Goal: Information Seeking & Learning: Learn about a topic

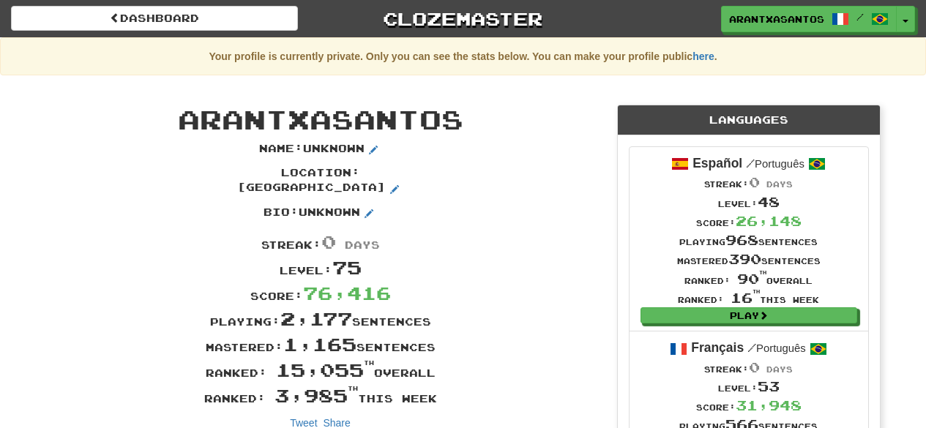
scroll to position [204, 0]
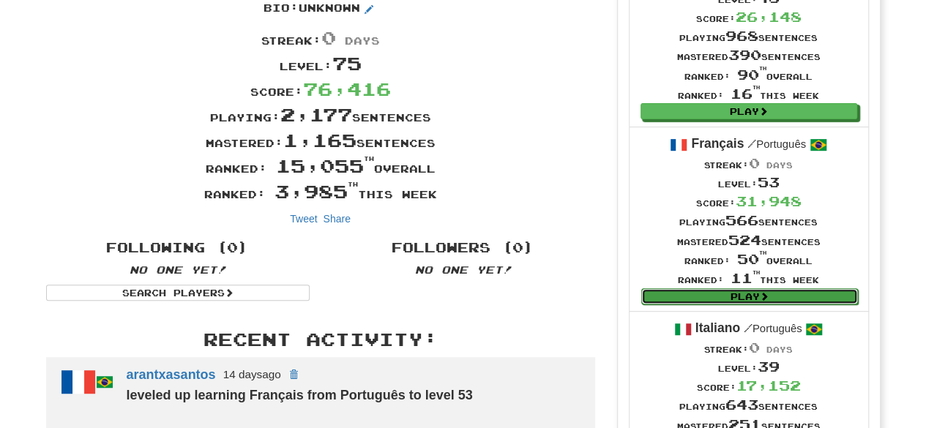
click at [755, 291] on link "Play" at bounding box center [749, 296] width 217 height 16
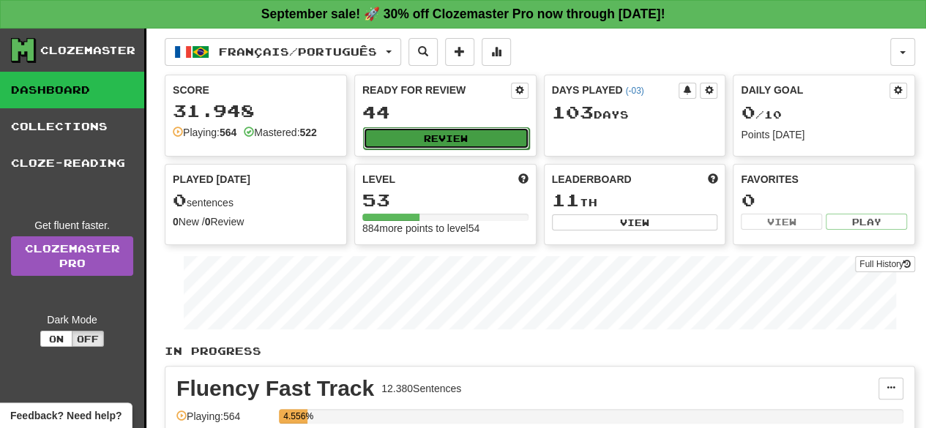
click at [502, 144] on button "Review" at bounding box center [446, 138] width 166 height 22
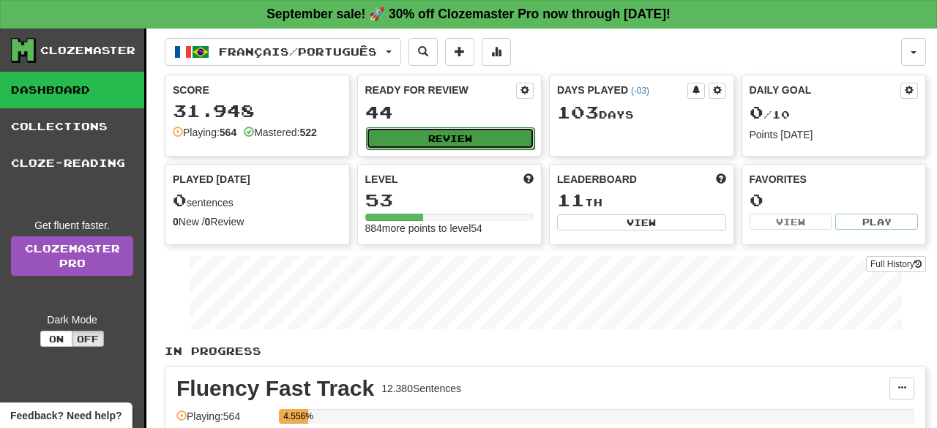
select select "**"
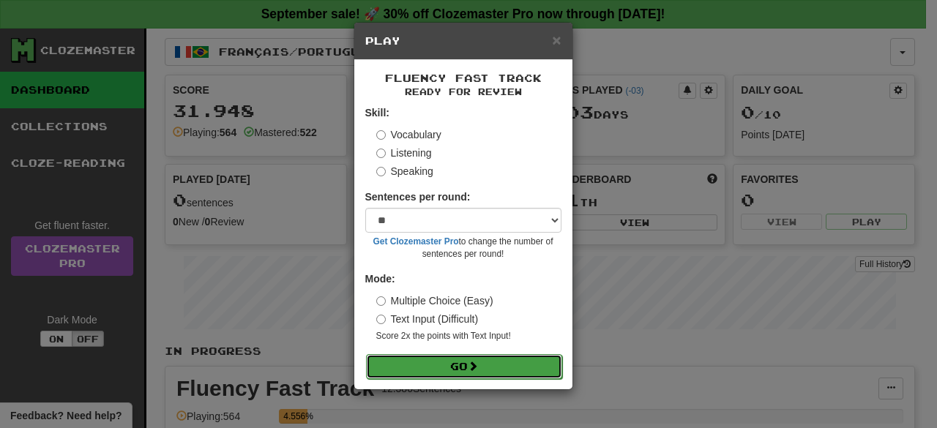
click at [505, 365] on button "Go" at bounding box center [464, 366] width 196 height 25
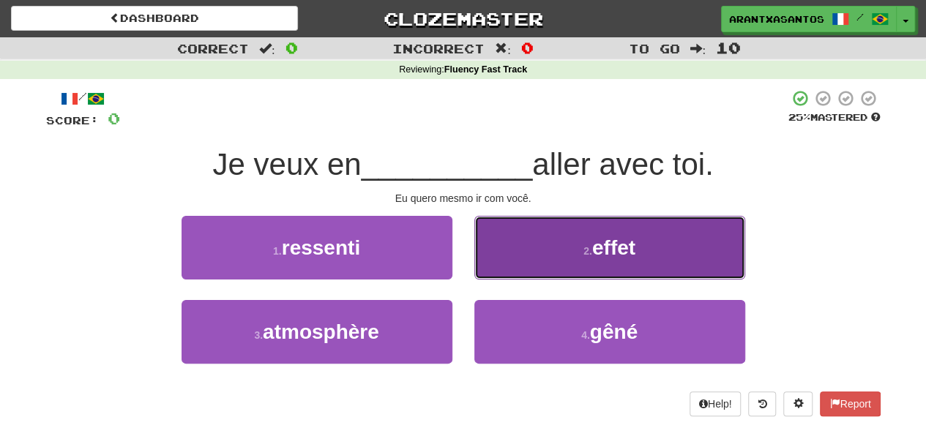
click at [615, 254] on span "effet" at bounding box center [613, 247] width 43 height 23
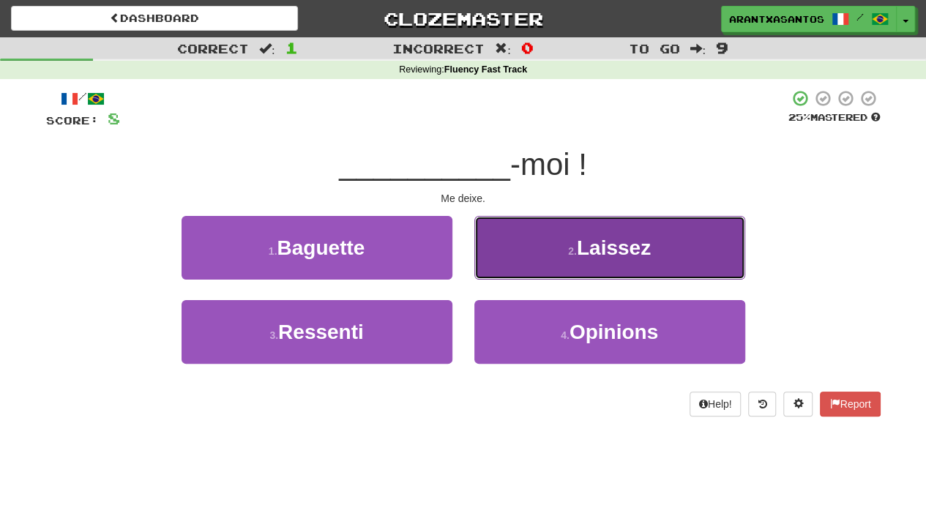
click at [672, 233] on button "2 . [GEOGRAPHIC_DATA]" at bounding box center [609, 248] width 271 height 64
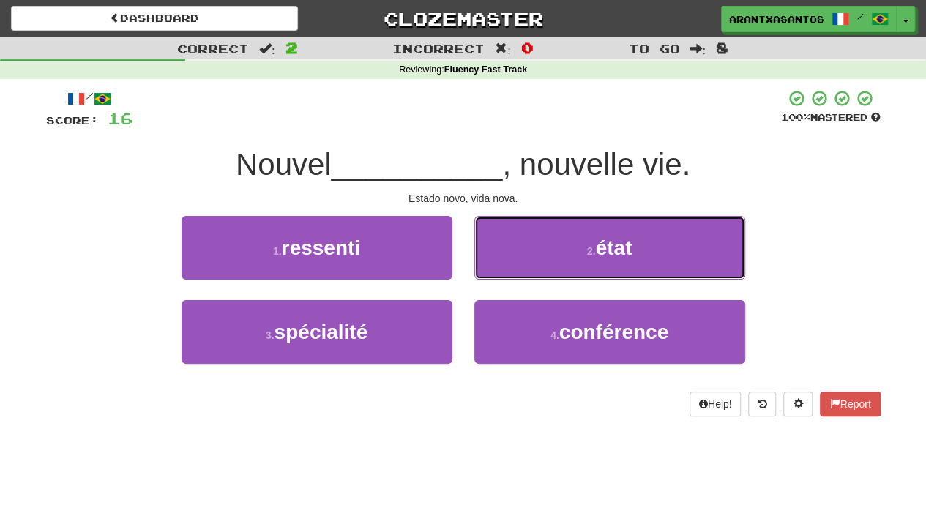
click at [672, 233] on button "2 . état" at bounding box center [609, 248] width 271 height 64
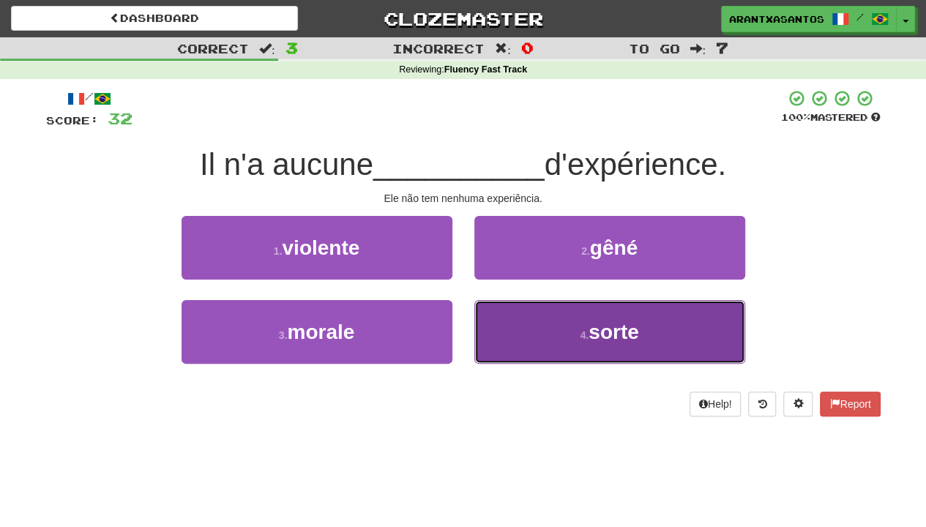
click at [606, 318] on button "4 . sorte" at bounding box center [609, 332] width 271 height 64
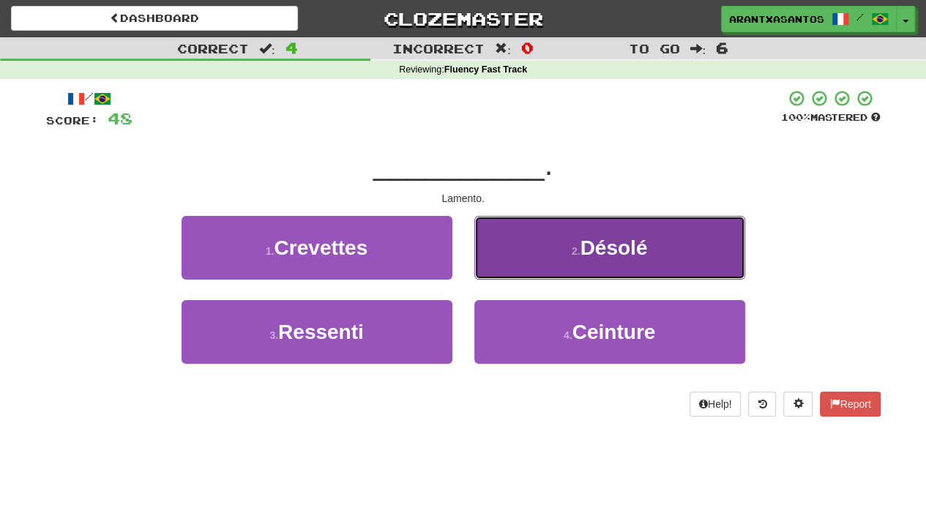
click at [622, 249] on span "Désolé" at bounding box center [613, 247] width 67 height 23
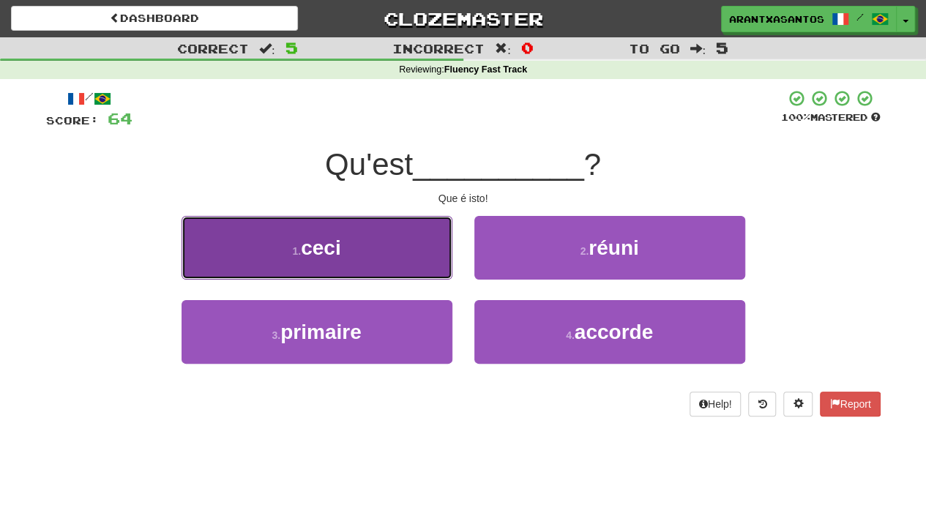
click at [354, 246] on button "1 . ceci" at bounding box center [316, 248] width 271 height 64
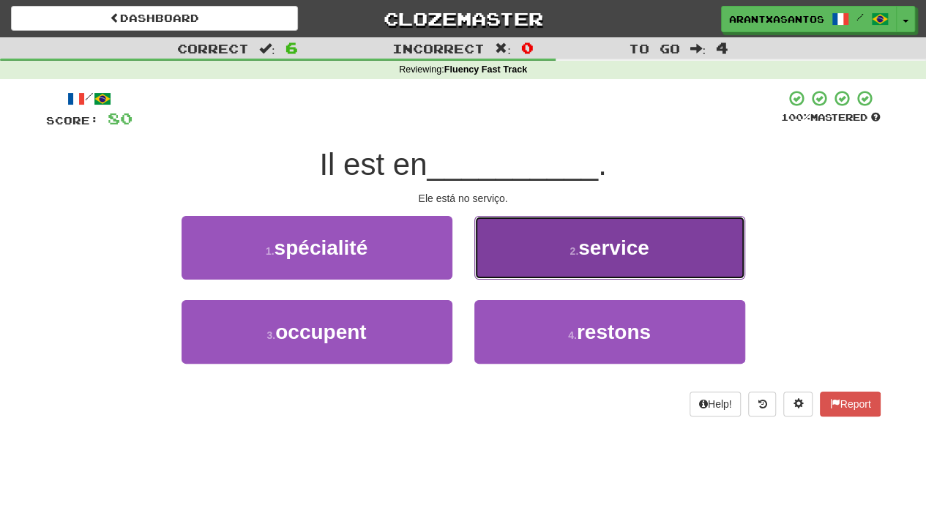
click at [555, 244] on button "2 . service" at bounding box center [609, 248] width 271 height 64
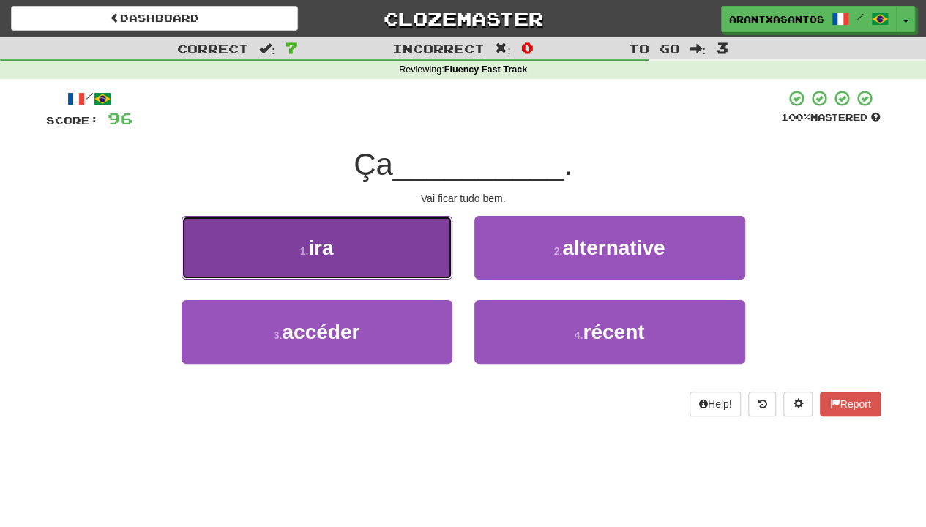
click at [409, 270] on button "1 . ira" at bounding box center [316, 248] width 271 height 64
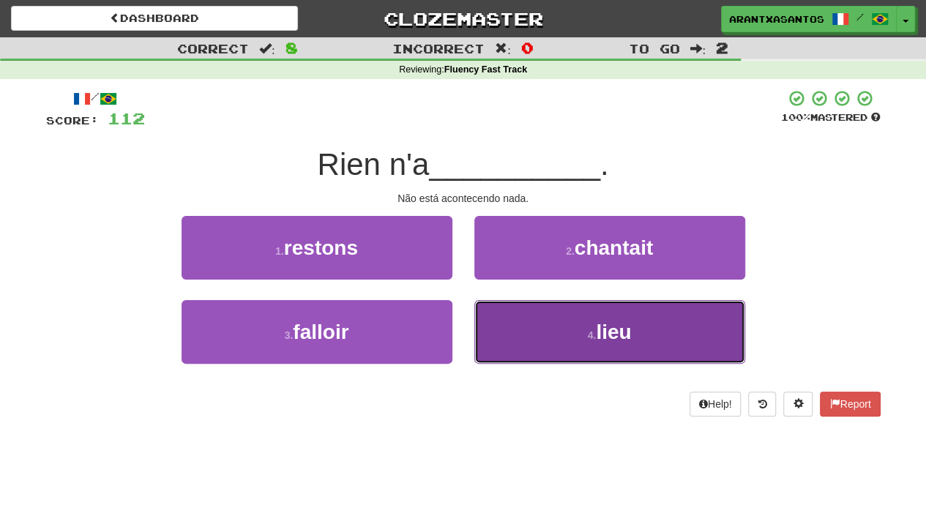
click at [648, 333] on button "4 . lieu" at bounding box center [609, 332] width 271 height 64
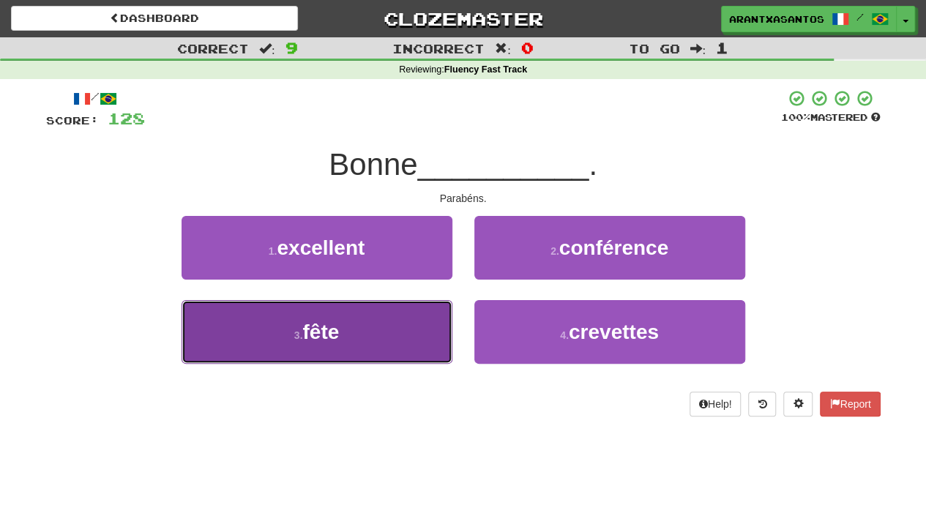
click at [356, 322] on button "3 . fête" at bounding box center [316, 332] width 271 height 64
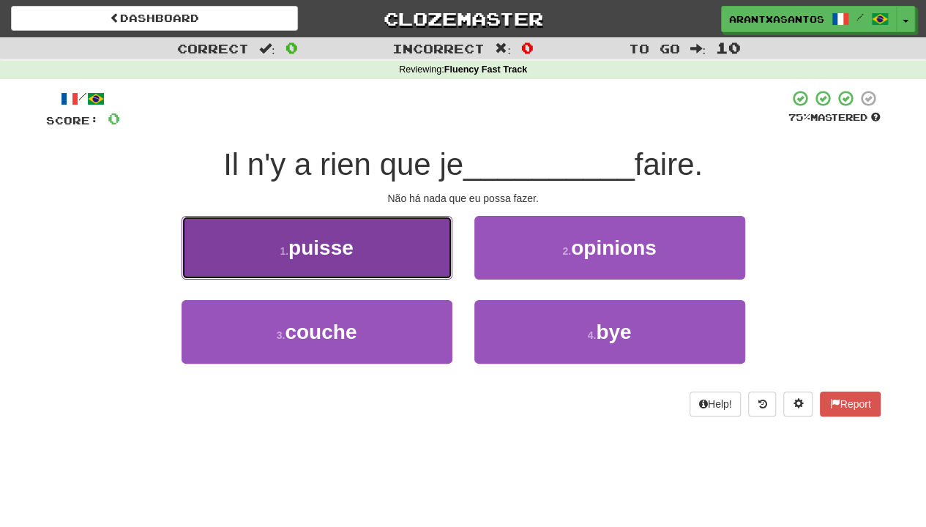
click at [411, 225] on button "1 . puisse" at bounding box center [316, 248] width 271 height 64
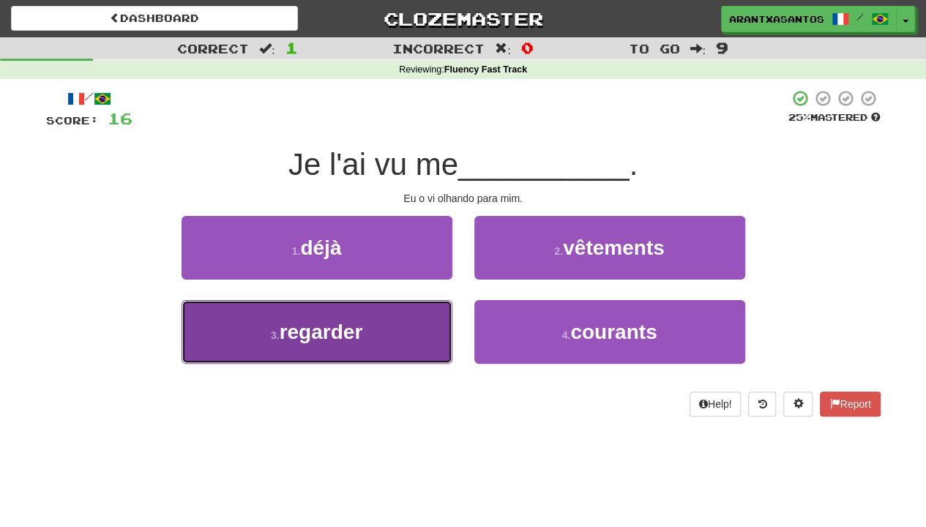
click at [354, 334] on span "regarder" at bounding box center [321, 332] width 83 height 23
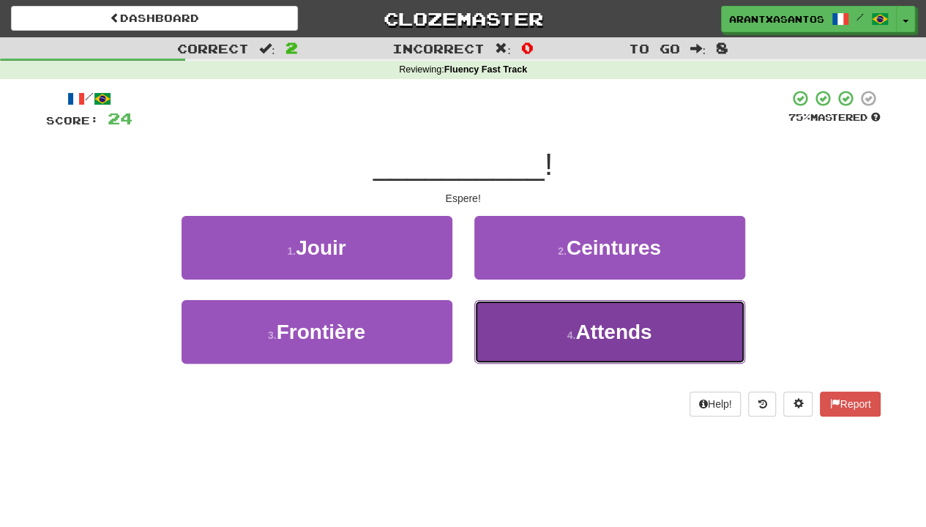
click at [585, 337] on span "Attends" at bounding box center [613, 332] width 76 height 23
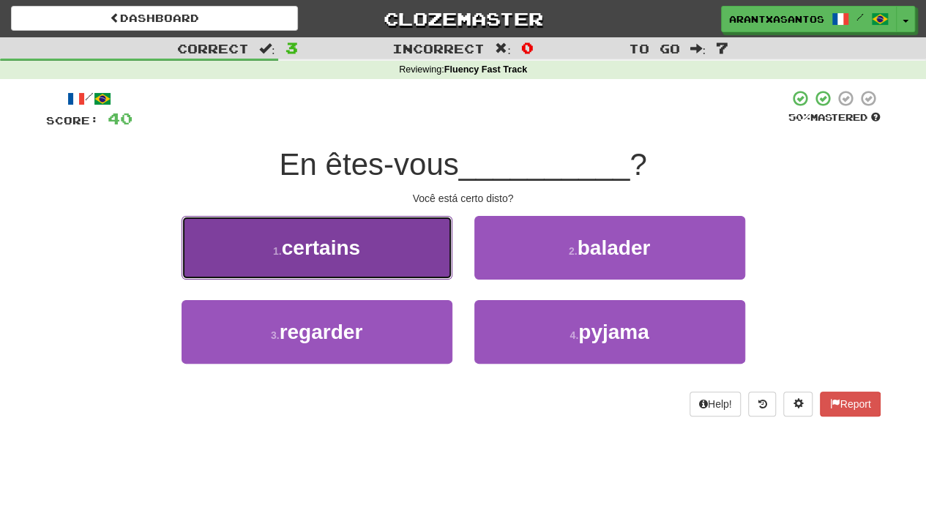
click at [427, 263] on button "1 . certains" at bounding box center [316, 248] width 271 height 64
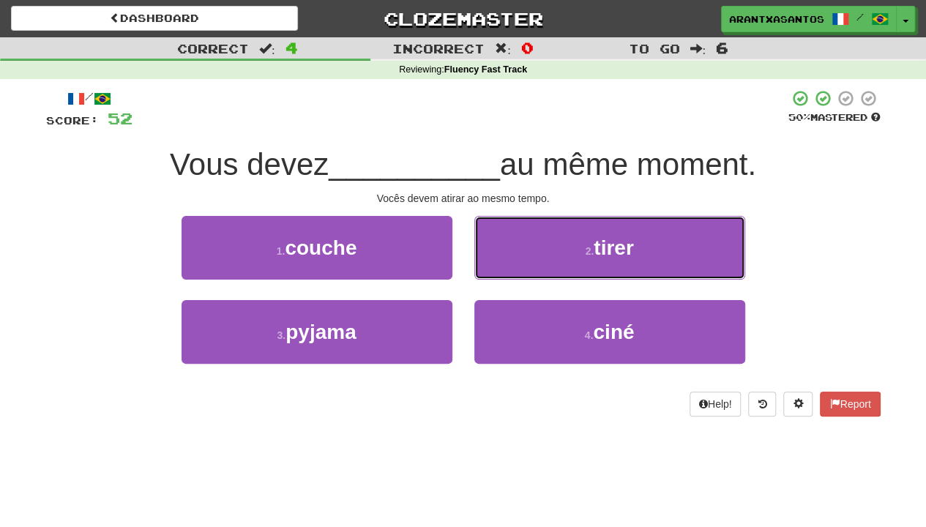
click at [729, 224] on button "2 . tirer" at bounding box center [609, 248] width 271 height 64
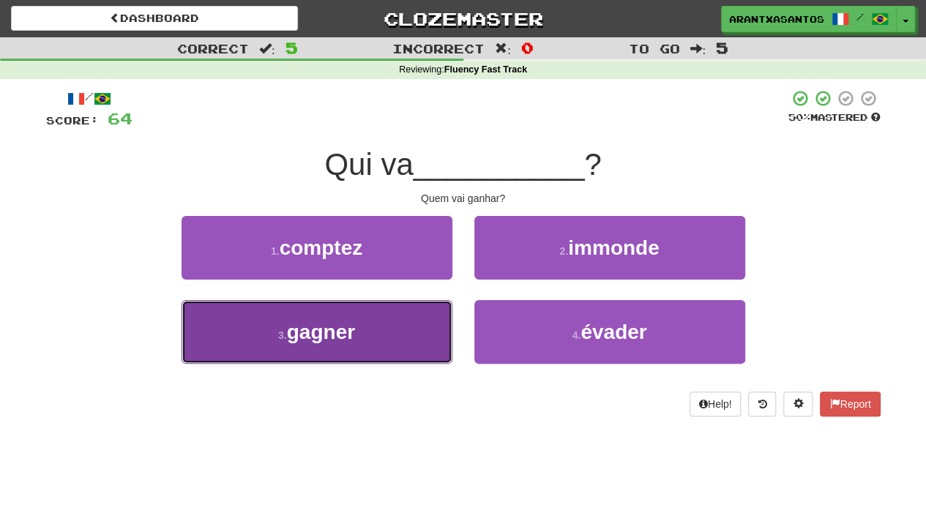
click at [388, 338] on button "3 . gagner" at bounding box center [316, 332] width 271 height 64
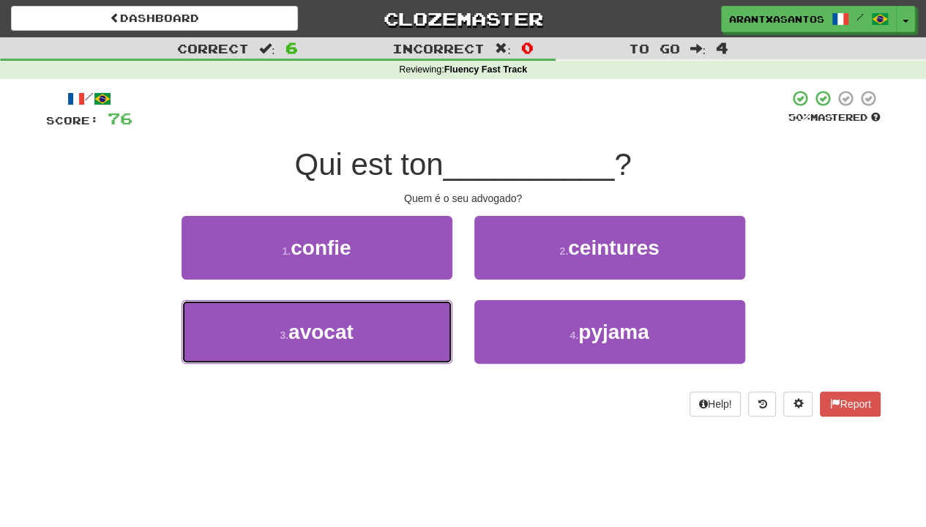
click at [388, 338] on button "3 . avocat" at bounding box center [316, 332] width 271 height 64
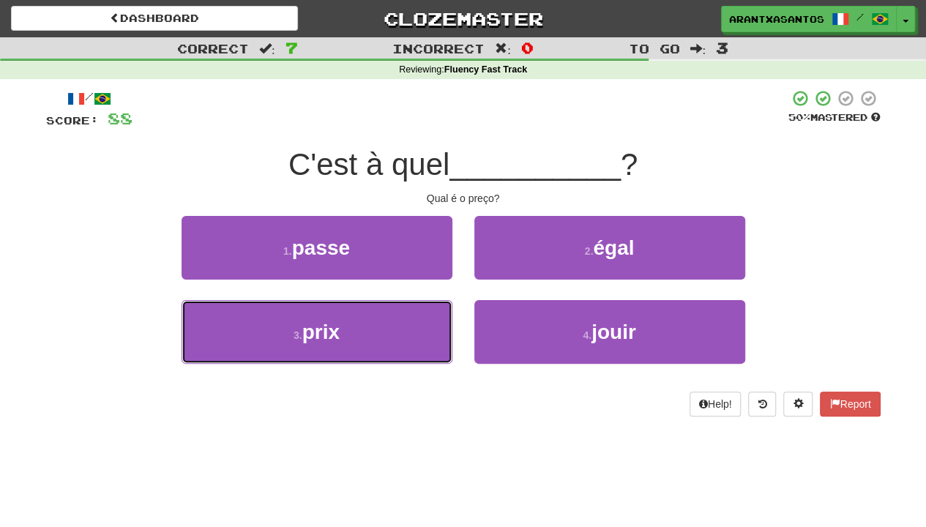
click at [388, 338] on button "3 . prix" at bounding box center [316, 332] width 271 height 64
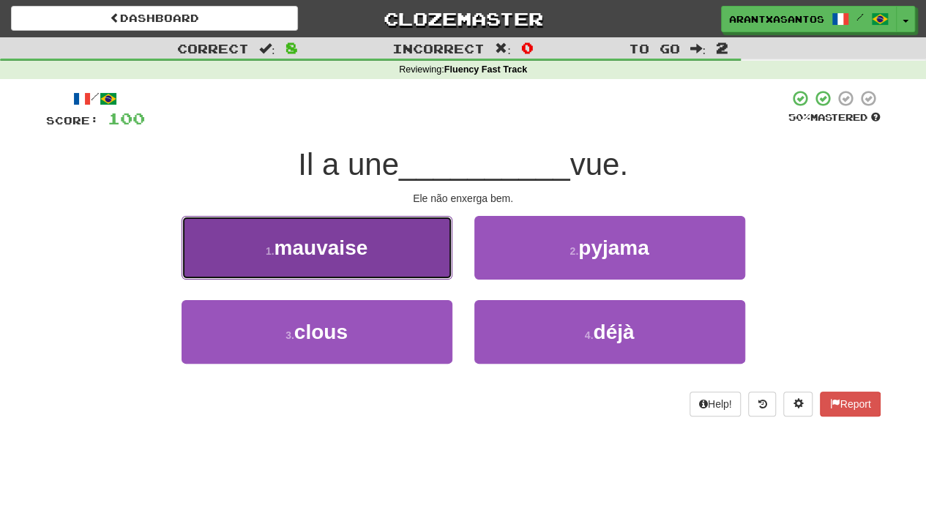
click at [396, 228] on button "1 . mauvaise" at bounding box center [316, 248] width 271 height 64
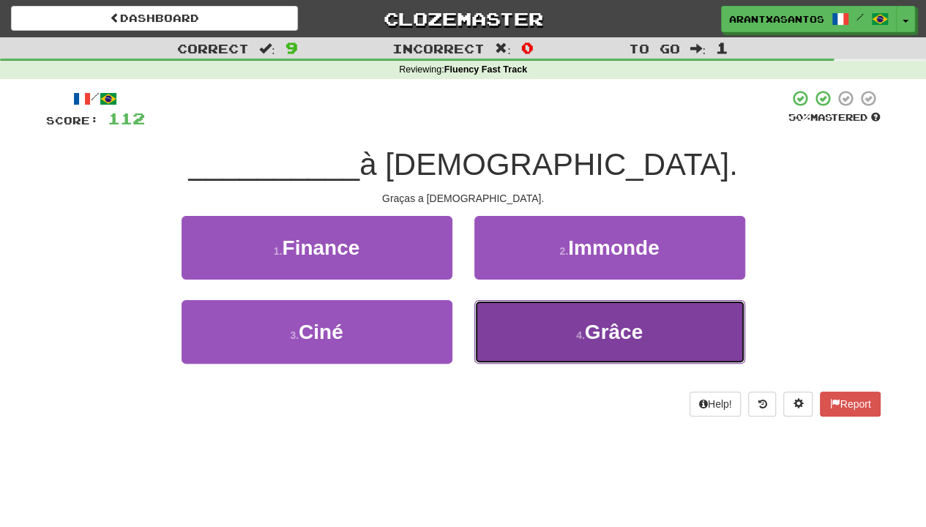
click at [550, 305] on button "4 . Grâce" at bounding box center [609, 332] width 271 height 64
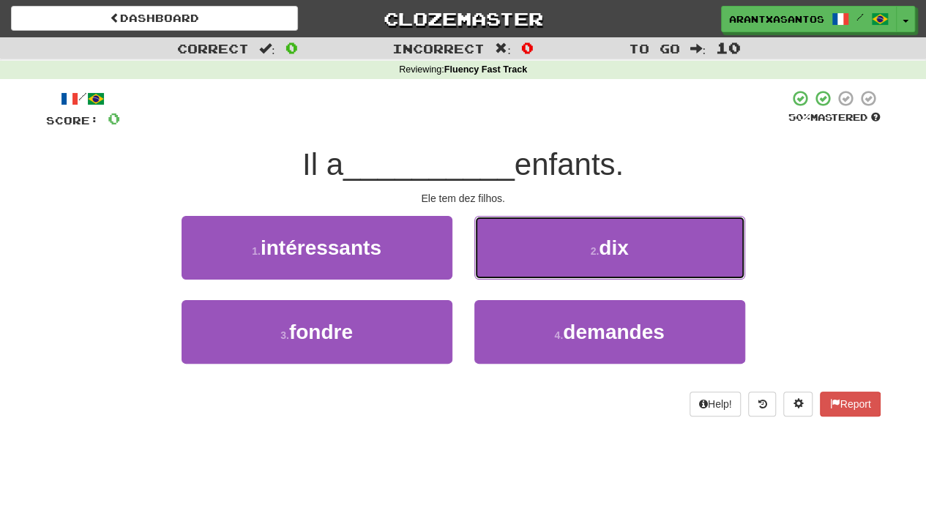
click at [659, 221] on button "2 . dix" at bounding box center [609, 248] width 271 height 64
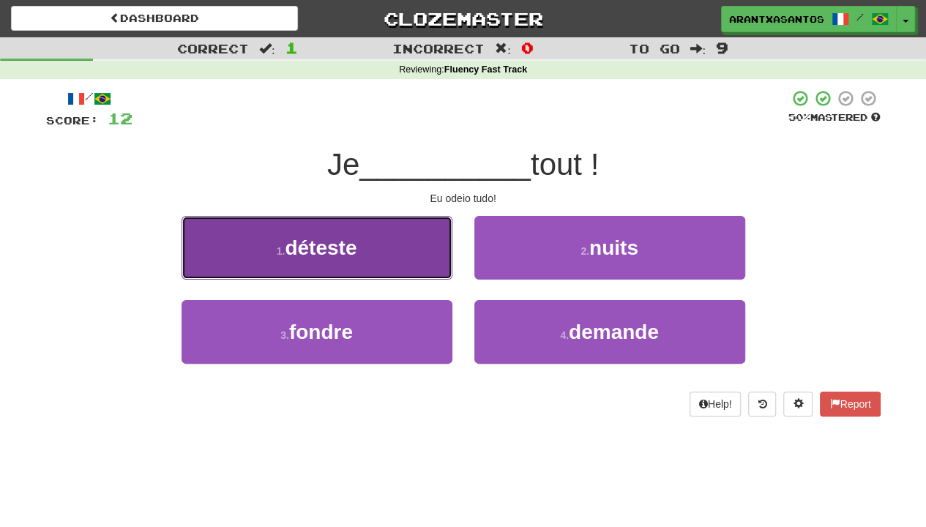
click at [405, 225] on button "1 . déteste" at bounding box center [316, 248] width 271 height 64
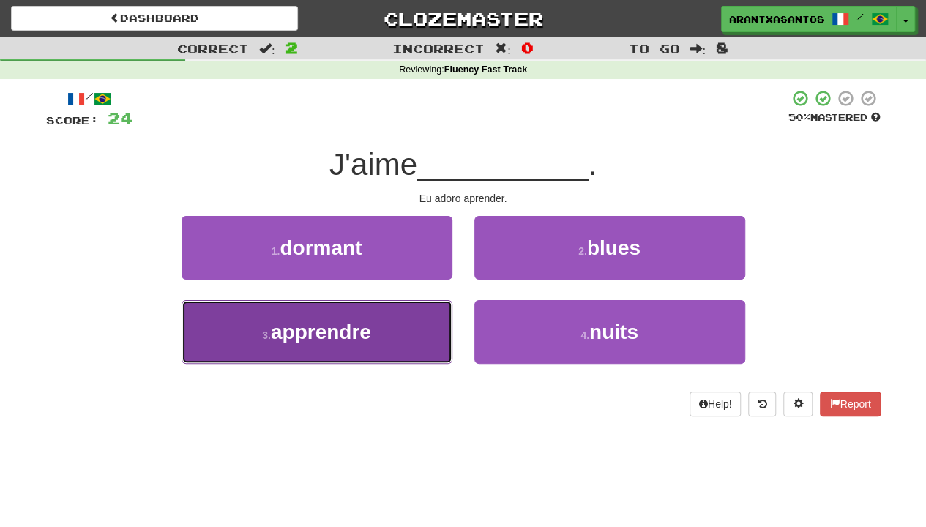
click at [359, 338] on span "apprendre" at bounding box center [321, 332] width 100 height 23
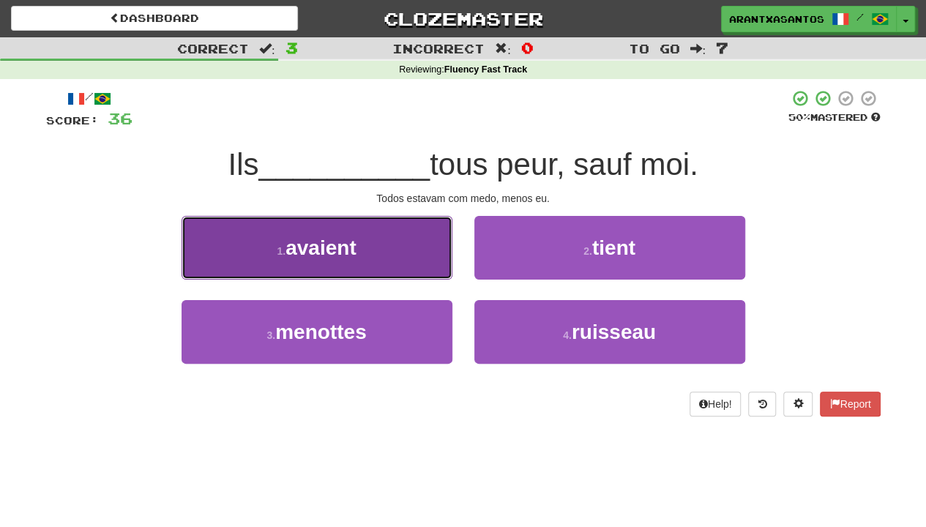
click at [424, 268] on button "1 . avaient" at bounding box center [316, 248] width 271 height 64
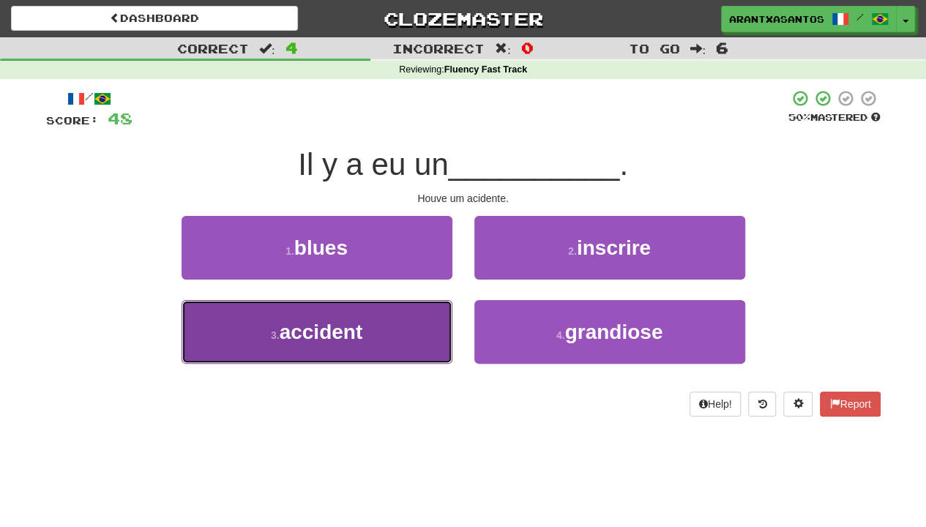
click at [381, 361] on button "3 . accident" at bounding box center [316, 332] width 271 height 64
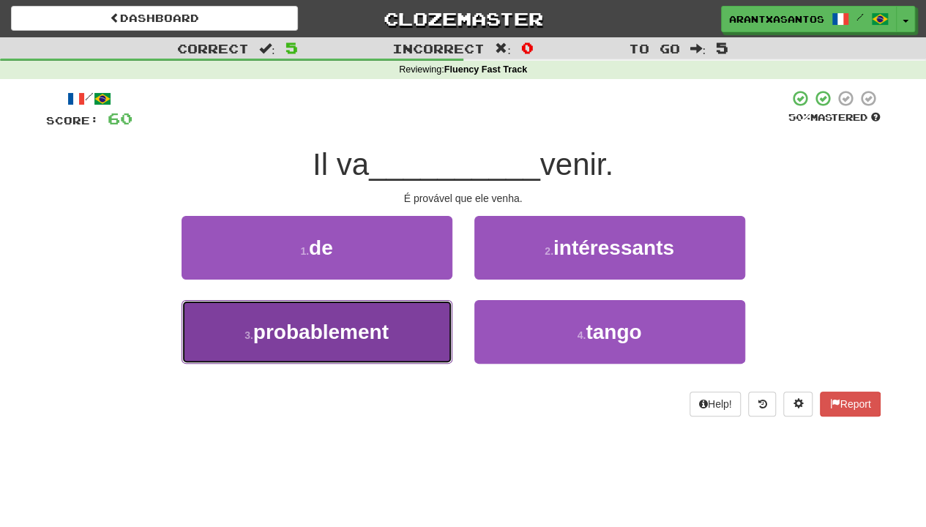
click at [388, 352] on button "3 . probablement" at bounding box center [316, 332] width 271 height 64
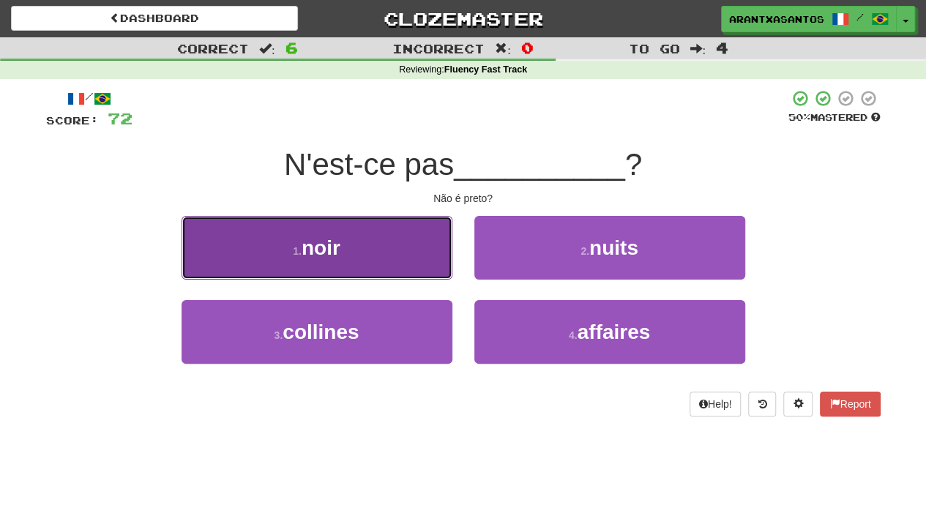
click at [427, 252] on button "1 . noir" at bounding box center [316, 248] width 271 height 64
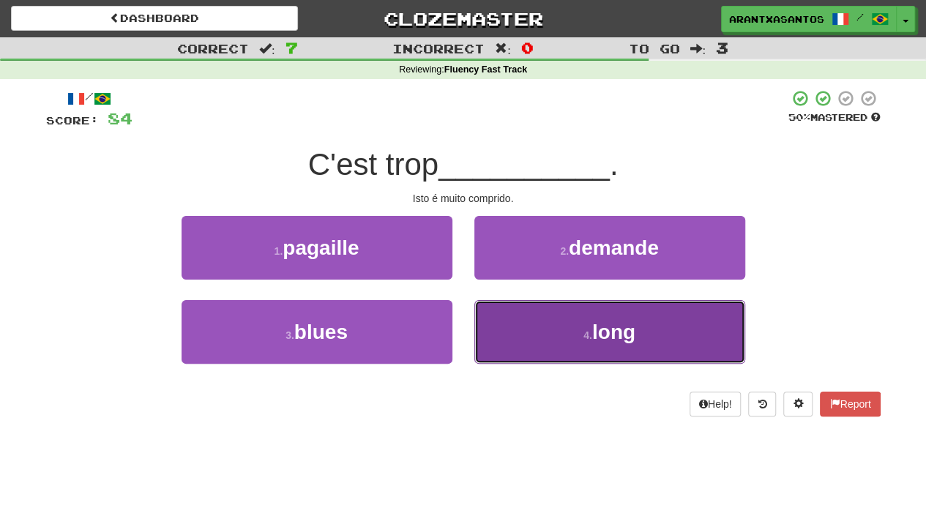
click at [666, 310] on button "4 . long" at bounding box center [609, 332] width 271 height 64
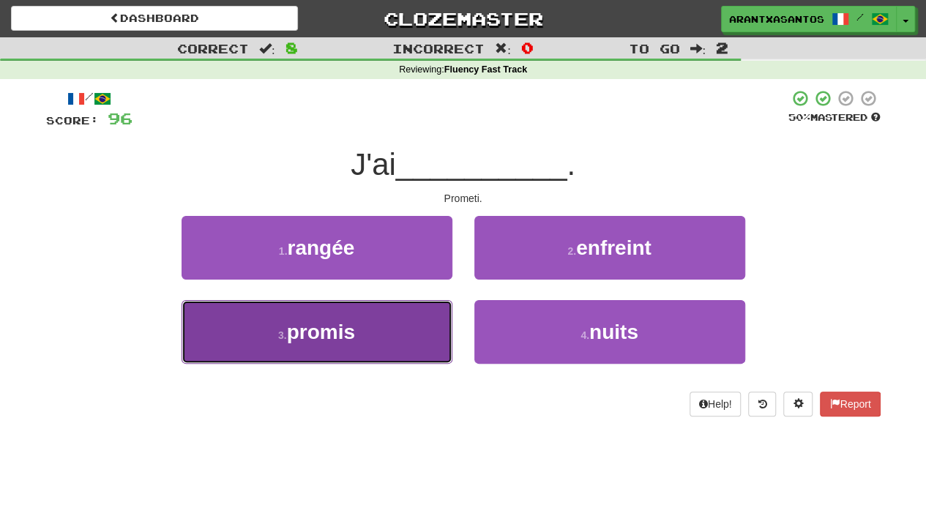
click at [331, 315] on button "3 . promis" at bounding box center [316, 332] width 271 height 64
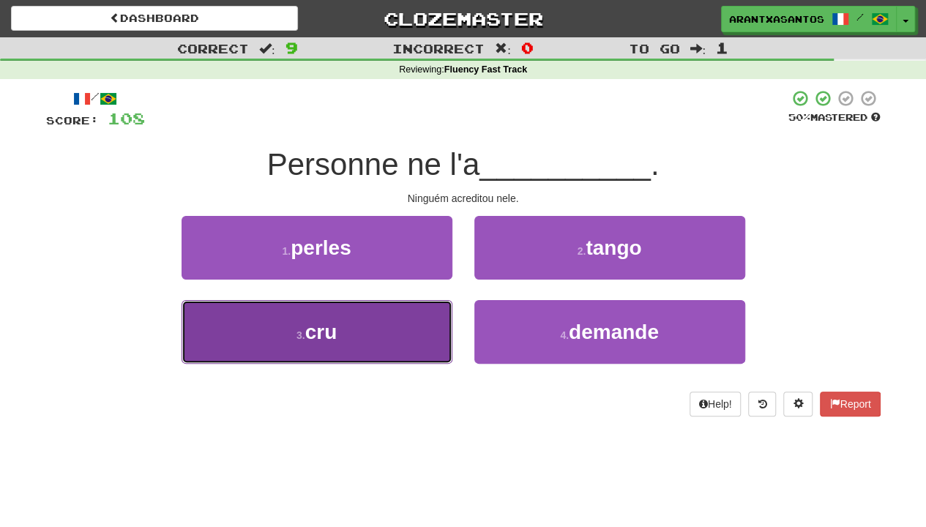
click at [362, 339] on button "3 . cru" at bounding box center [316, 332] width 271 height 64
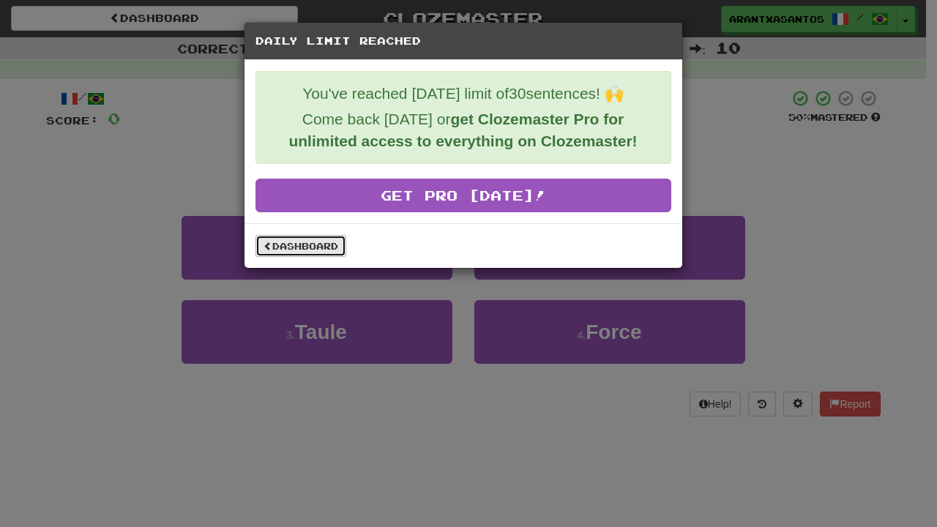
click at [280, 241] on link "Dashboard" at bounding box center [300, 246] width 91 height 22
